Goal: Find contact information: Find contact information

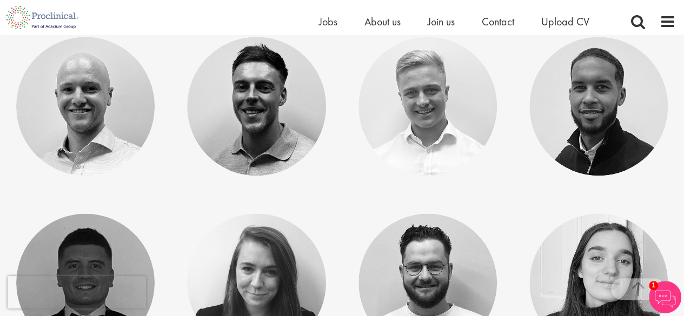
scroll to position [727, 0]
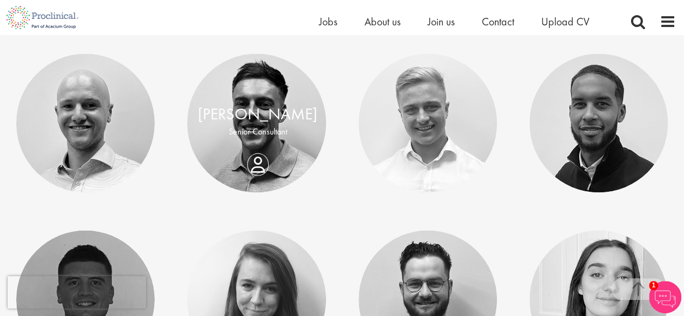
click at [278, 131] on p "Senior Consultant" at bounding box center [257, 131] width 119 height 12
click at [262, 144] on div "Elis Jones Senior Consultant" at bounding box center [257, 123] width 141 height 41
click at [251, 123] on link "[PERSON_NAME]" at bounding box center [257, 114] width 119 height 21
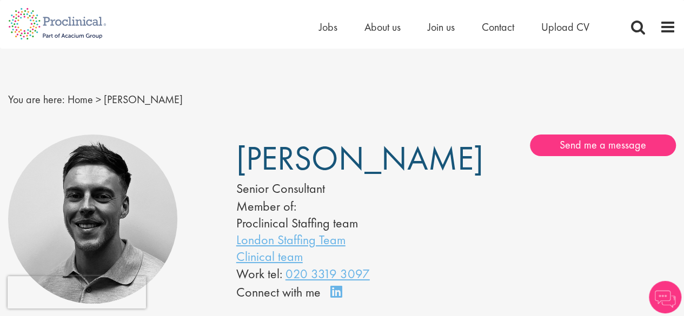
click at [682, 55] on div "You are here: Home > [PERSON_NAME]" at bounding box center [342, 89] width 684 height 81
